Goal: Find specific page/section: Find specific page/section

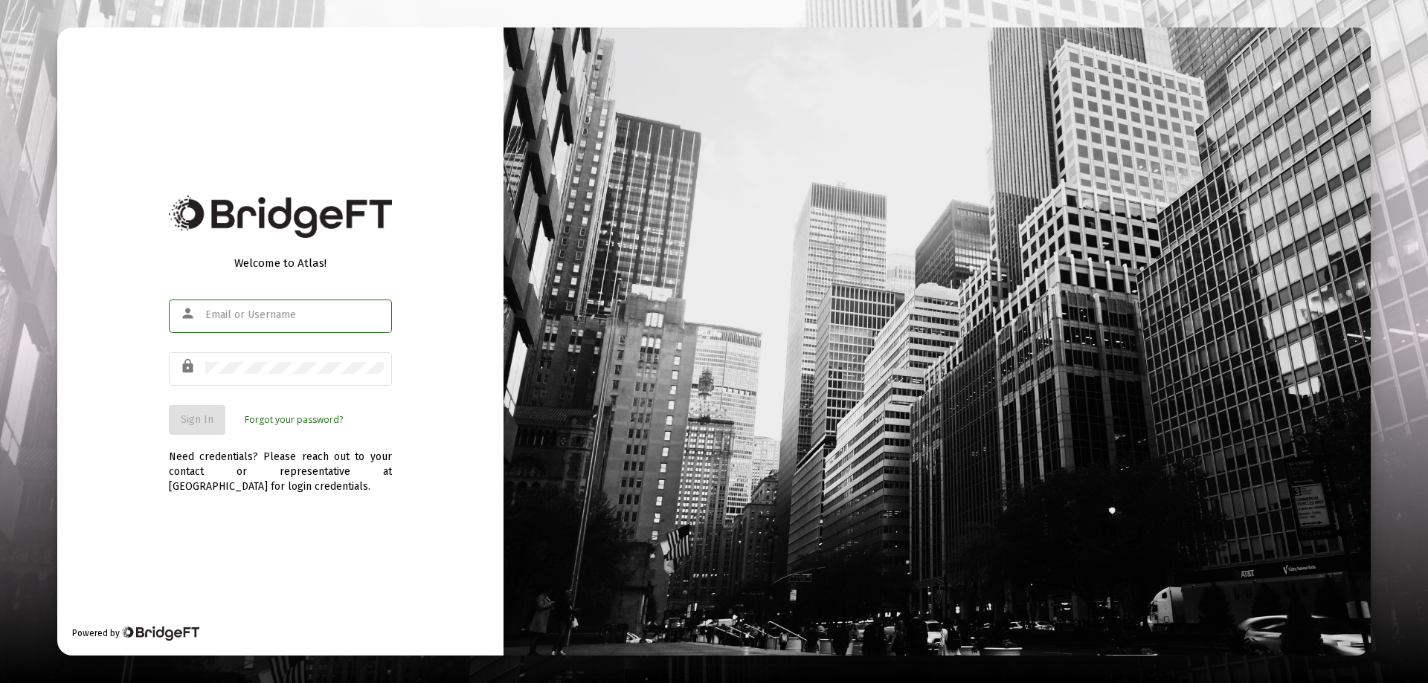
type input "[EMAIL_ADDRESS][DOMAIN_NAME]"
click at [204, 417] on span "Sign In" at bounding box center [197, 419] width 33 height 13
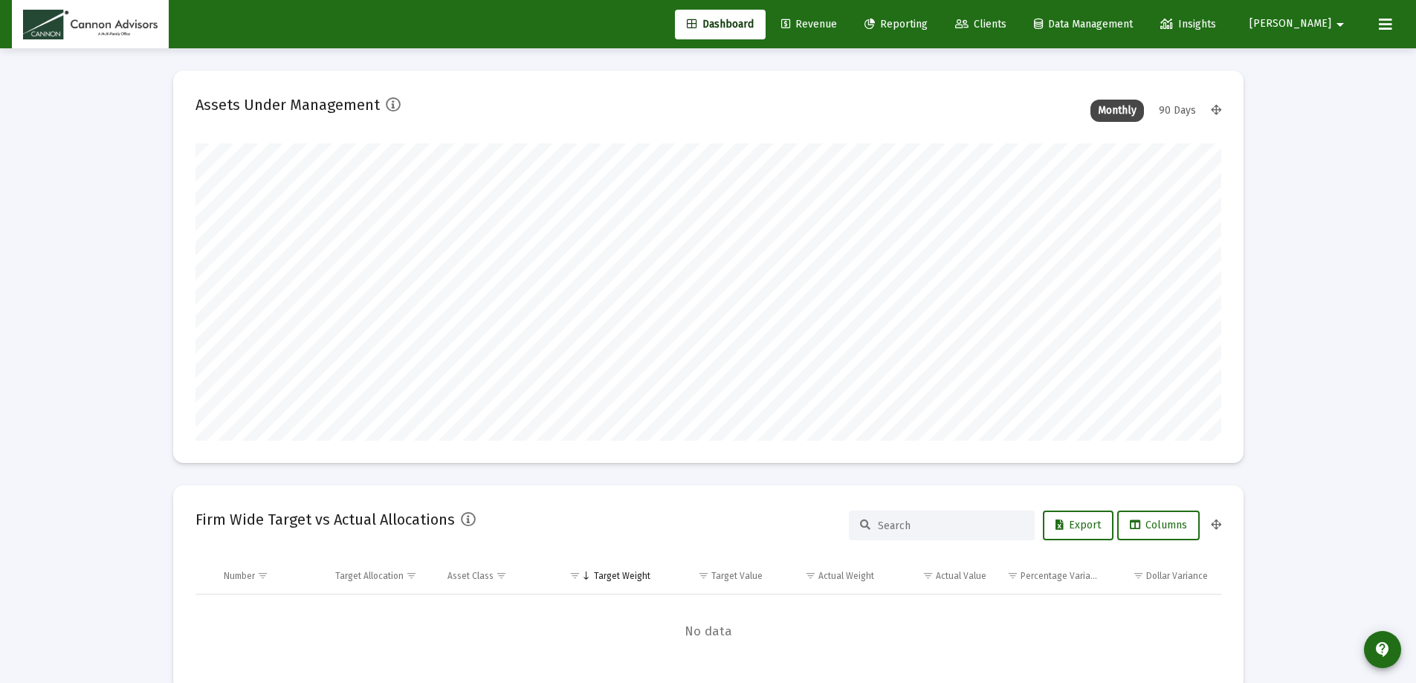
type input "[DATE]"
click at [1007, 19] on span "Clients" at bounding box center [980, 24] width 51 height 13
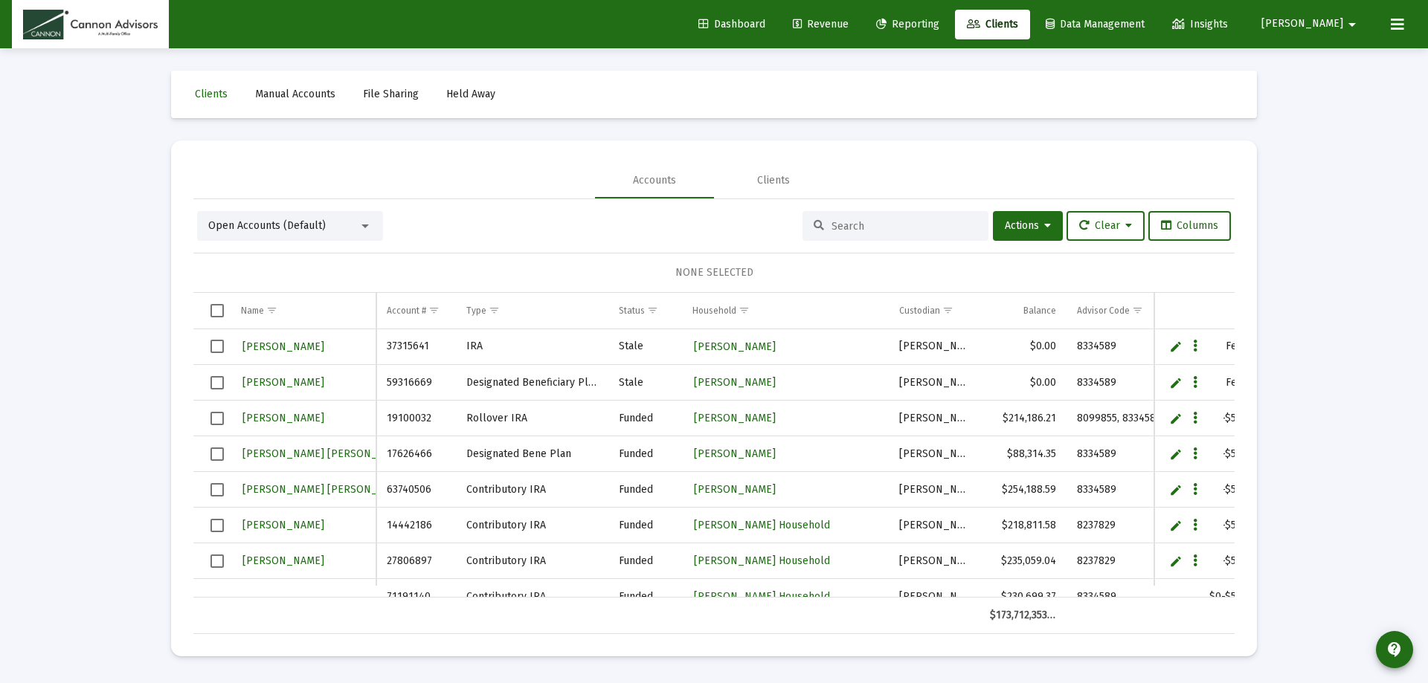
click at [856, 223] on input at bounding box center [904, 226] width 146 height 13
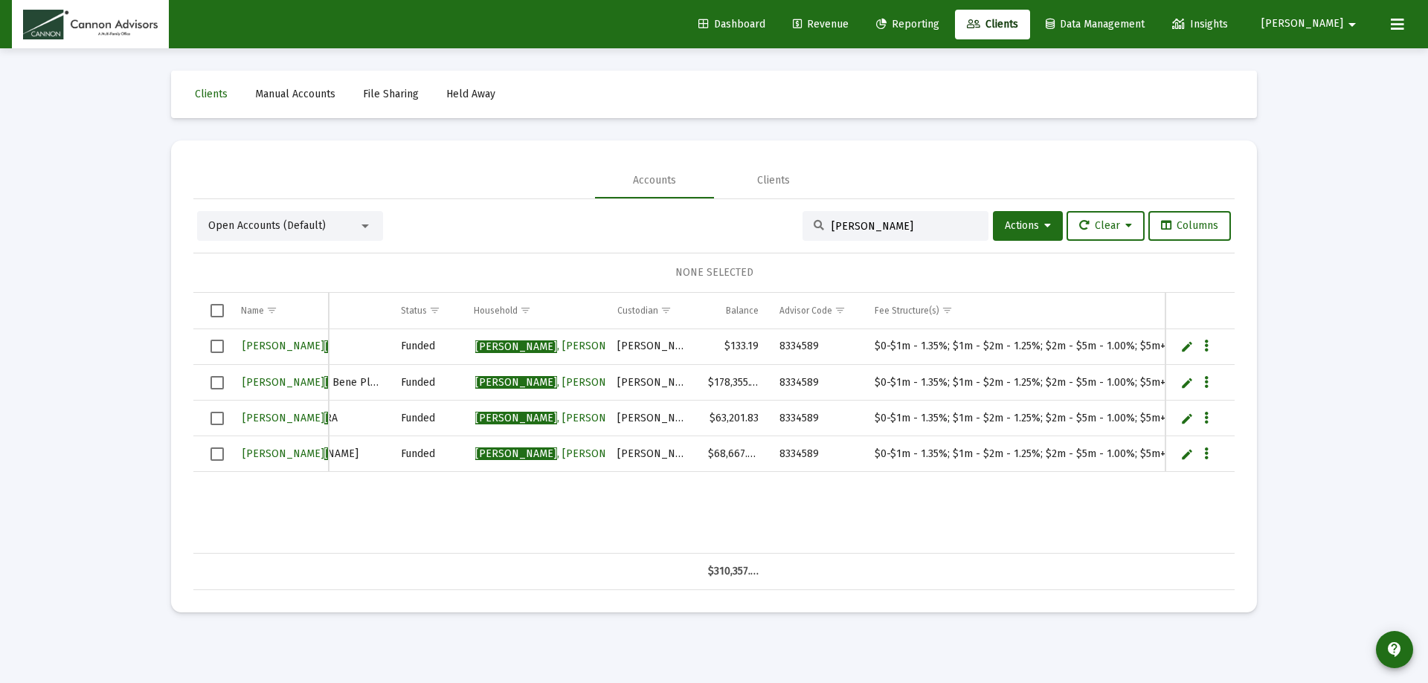
scroll to position [0, 144]
type input "Hock"
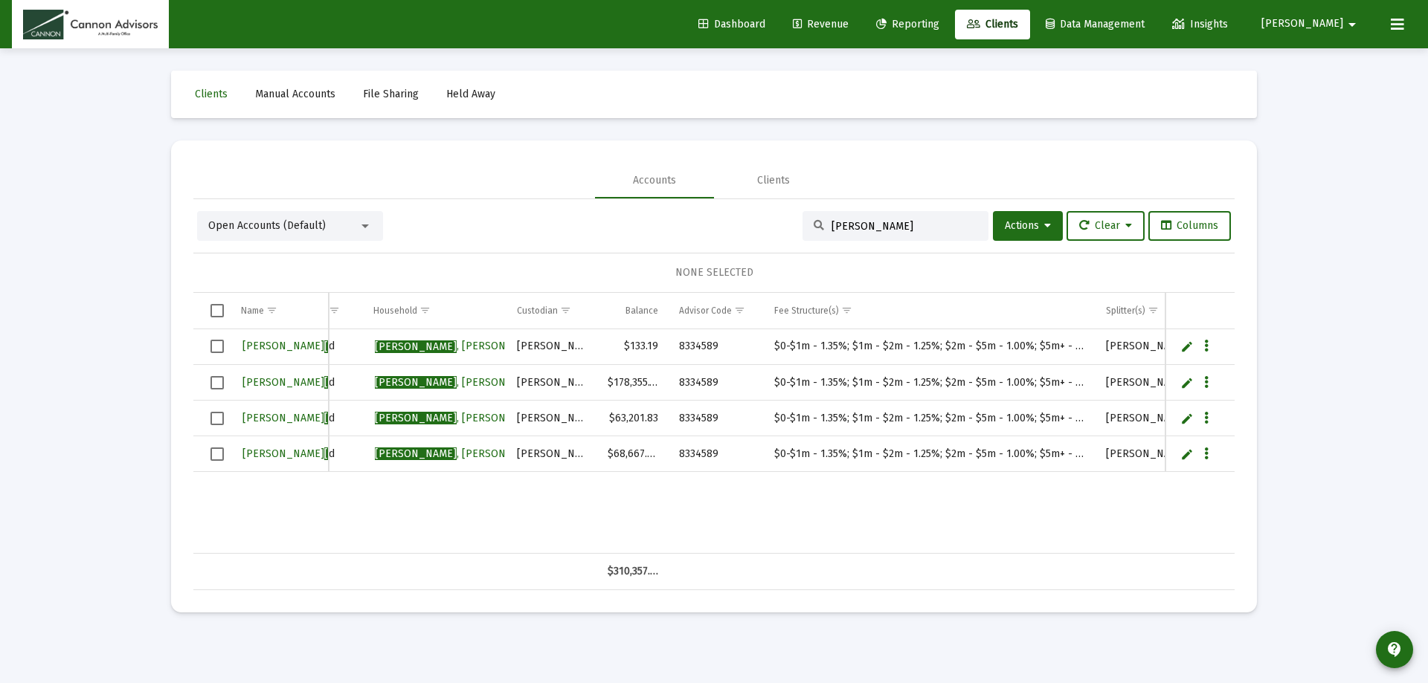
scroll to position [0, 272]
